Goal: Task Accomplishment & Management: Manage account settings

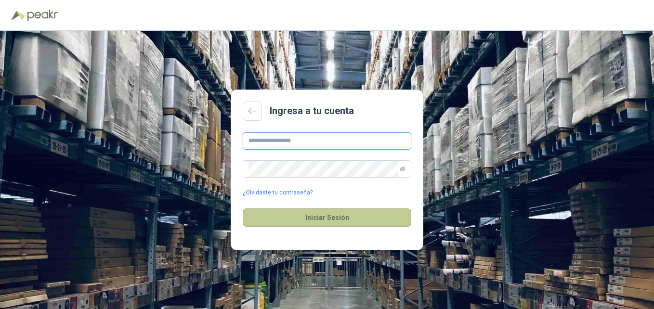
type input "**********"
click at [305, 222] on button "Iniciar Sesión" at bounding box center [327, 218] width 169 height 18
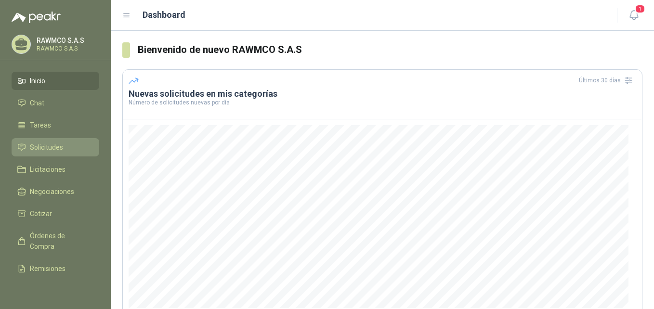
click at [43, 148] on span "Solicitudes" at bounding box center [46, 147] width 33 height 11
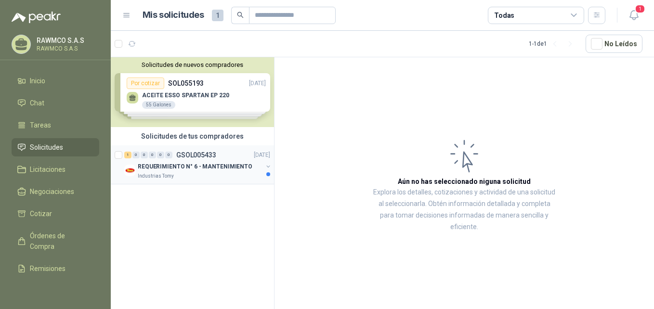
click at [213, 167] on p "REQUERIMIENTO N° 6 - MANTENIMIENTO" at bounding box center [195, 166] width 115 height 9
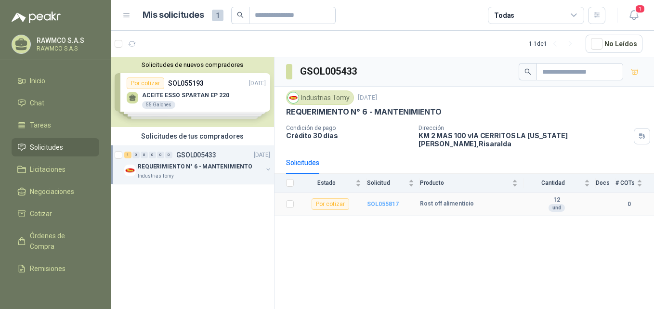
click at [386, 201] on b "SOL055817" at bounding box center [383, 204] width 32 height 7
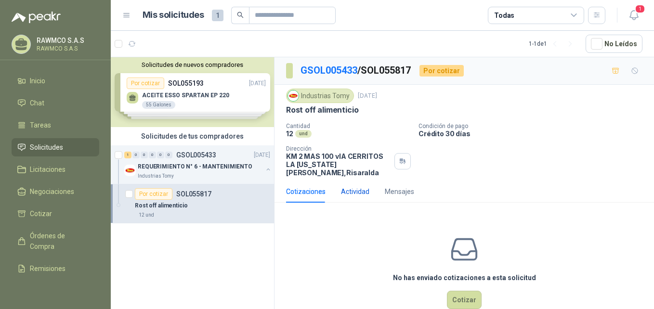
click at [363, 186] on div "Actividad" at bounding box center [355, 191] width 28 height 11
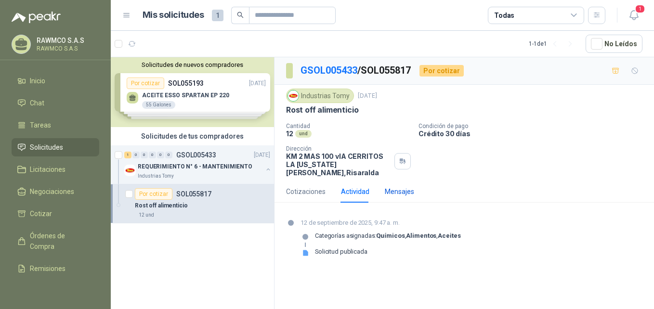
click at [406, 186] on div "Mensajes" at bounding box center [399, 191] width 29 height 11
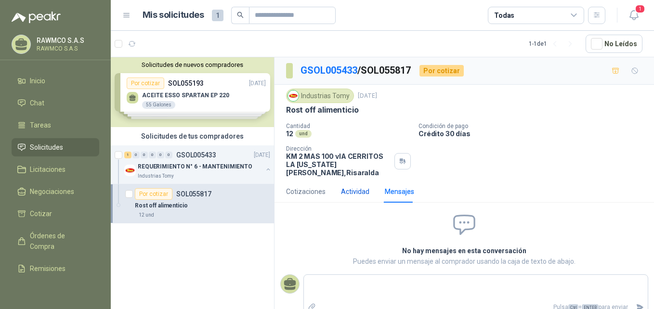
click at [362, 186] on div "Actividad" at bounding box center [355, 191] width 28 height 11
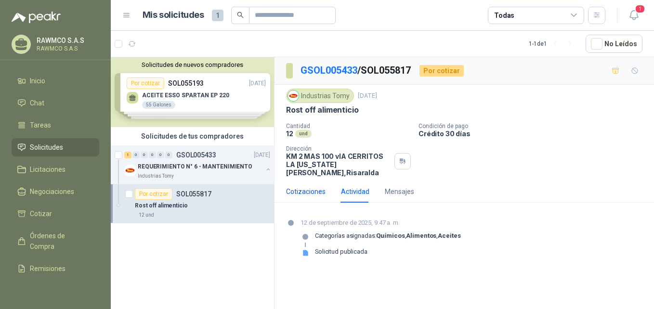
click at [318, 186] on div "Cotizaciones" at bounding box center [305, 191] width 39 height 11
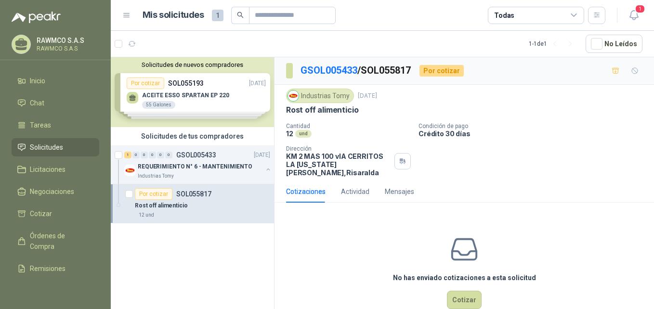
click at [174, 202] on p "Rost off alimenticio" at bounding box center [161, 205] width 53 height 9
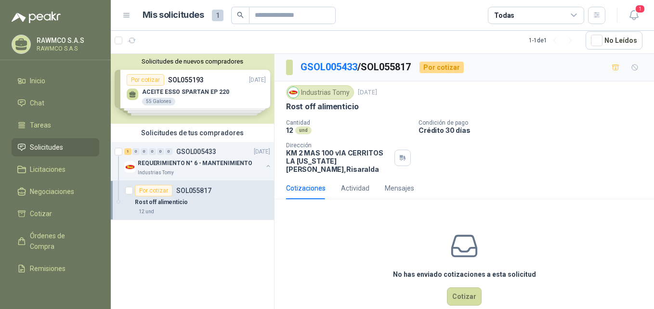
click at [166, 193] on div "Por cotizar" at bounding box center [154, 191] width 38 height 12
click at [199, 90] on div "Solicitudes de nuevos compradores Por cotizar SOL055193 [DATE] ACEITE ESSO SPAR…" at bounding box center [192, 89] width 163 height 70
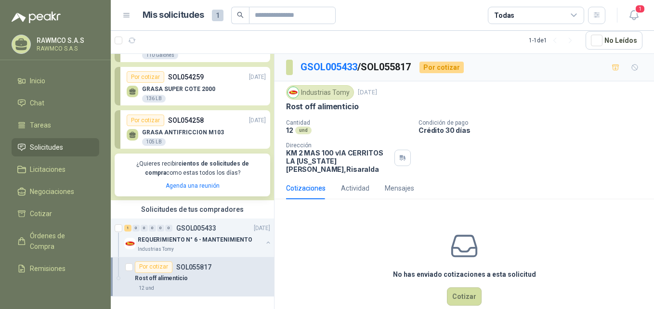
scroll to position [91, 0]
click at [192, 245] on div "Industrias Tomy" at bounding box center [200, 249] width 125 height 8
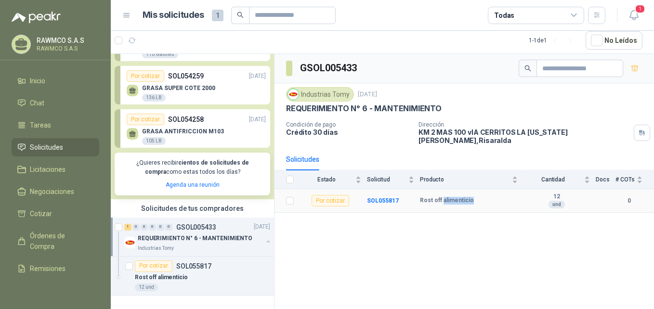
drag, startPoint x: 442, startPoint y: 192, endPoint x: 476, endPoint y: 192, distance: 33.7
click at [476, 197] on div "Rost off alimenticio" at bounding box center [469, 201] width 98 height 8
drag, startPoint x: 476, startPoint y: 192, endPoint x: 554, endPoint y: 198, distance: 78.7
click at [554, 201] on div "und" at bounding box center [557, 205] width 16 height 8
click at [557, 193] on b "12" at bounding box center [556, 197] width 66 height 8
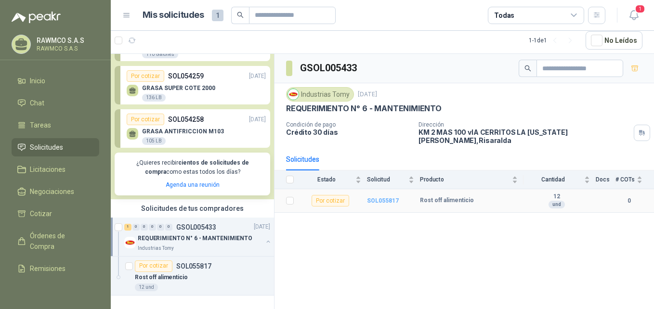
click at [379, 197] on b "SOL055817" at bounding box center [383, 200] width 32 height 7
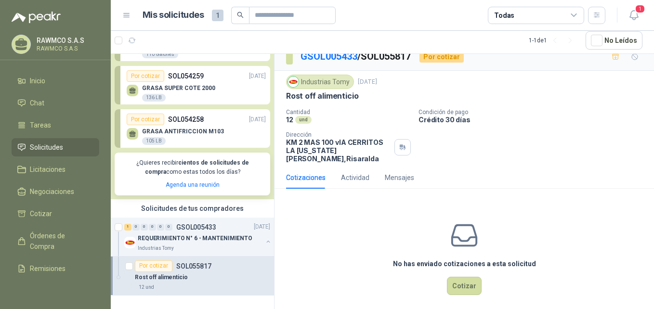
scroll to position [13, 0]
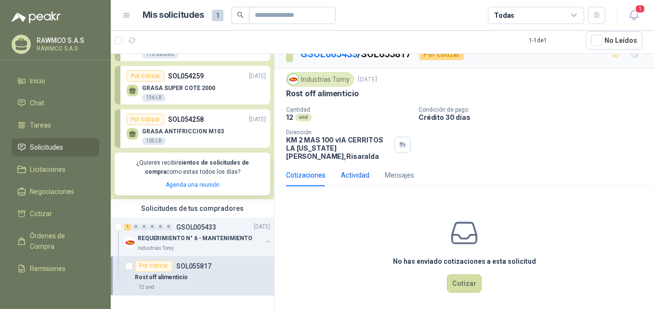
click at [349, 170] on div "Actividad" at bounding box center [355, 175] width 28 height 11
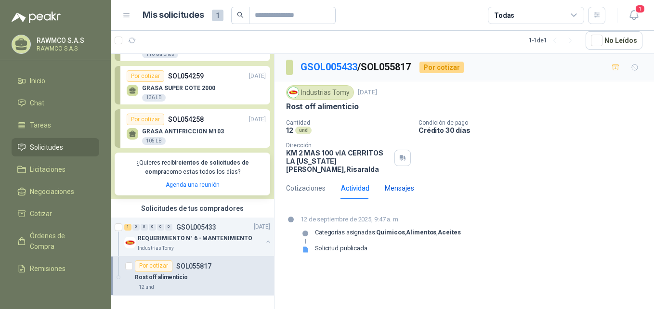
click at [392, 183] on div "Mensajes" at bounding box center [399, 188] width 29 height 11
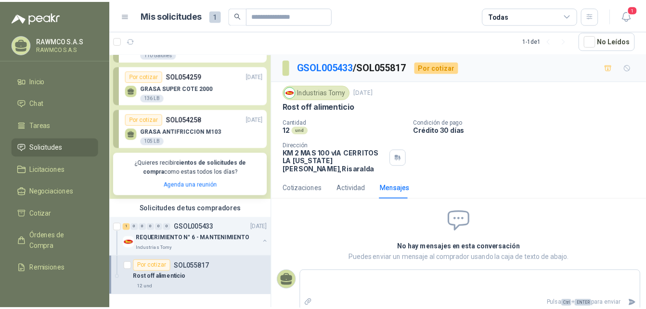
scroll to position [1, 0]
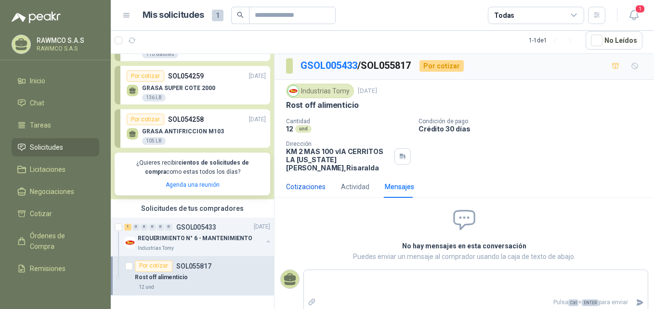
click at [291, 182] on div "Cotizaciones" at bounding box center [305, 187] width 39 height 11
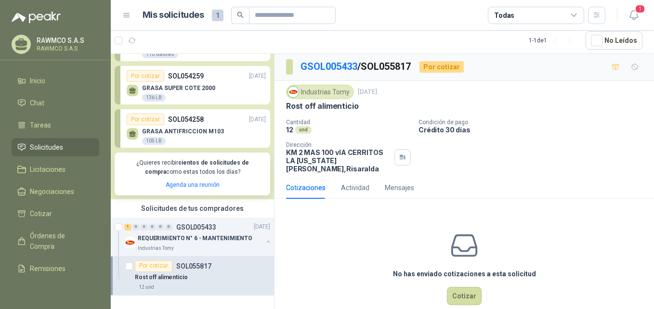
scroll to position [0, 0]
click at [340, 67] on link "GSOL005433" at bounding box center [329, 67] width 57 height 12
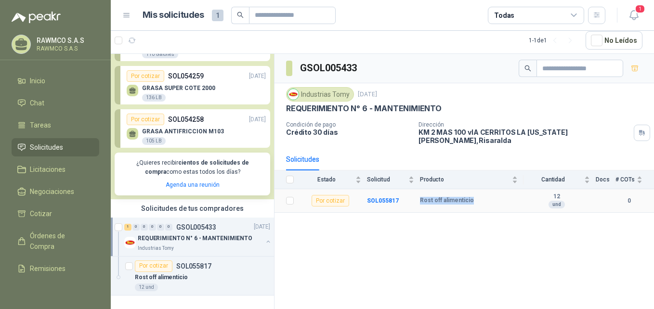
drag, startPoint x: 420, startPoint y: 194, endPoint x: 474, endPoint y: 199, distance: 54.2
click at [474, 199] on td "Rost off alimenticio" at bounding box center [472, 201] width 104 height 24
drag, startPoint x: 474, startPoint y: 199, endPoint x: 459, endPoint y: 195, distance: 15.9
copy b "Rost off alimenticio"
click at [291, 254] on div "GSOL005433 Industrias Tomy [DATE] REQUERIMIENTO N° 6 - MANTENIMIENTO Condición …" at bounding box center [464, 181] width 379 height 255
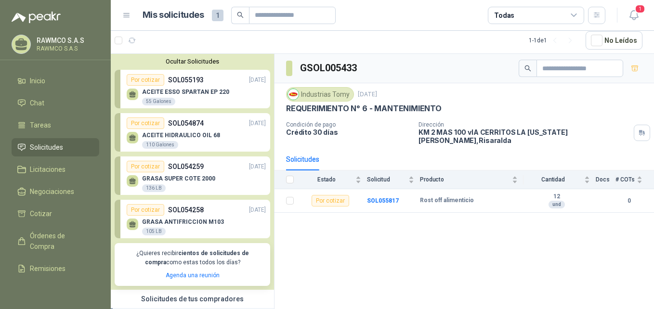
click at [207, 90] on p "ACEITE ESSO SPARTAN EP 220" at bounding box center [185, 92] width 87 height 7
click at [208, 125] on div "Por cotizar SOL054874 [DATE]" at bounding box center [196, 124] width 139 height 12
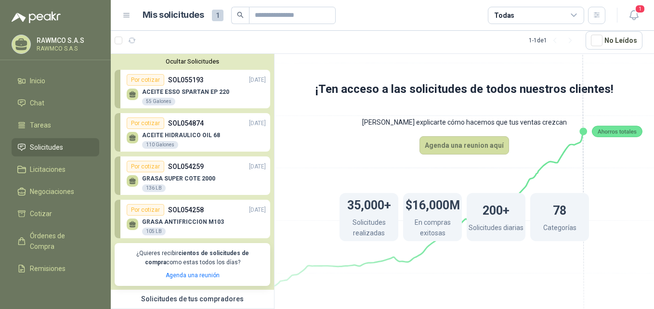
click at [191, 174] on div "GRASA SUPER [PERSON_NAME] 2000 136 LB" at bounding box center [196, 182] width 139 height 20
click at [191, 212] on p "SOL054258" at bounding box center [186, 210] width 36 height 11
click at [190, 87] on div "ACEITE ESSO SPARTAN EP 220 55 Galones" at bounding box center [196, 96] width 139 height 20
click at [176, 63] on button "Ocultar Solicitudes" at bounding box center [193, 61] width 156 height 7
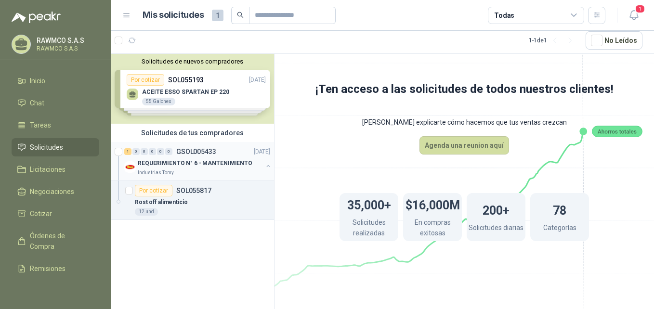
click at [226, 175] on div "Industrias Tomy" at bounding box center [200, 173] width 125 height 8
